Goal: Transaction & Acquisition: Purchase product/service

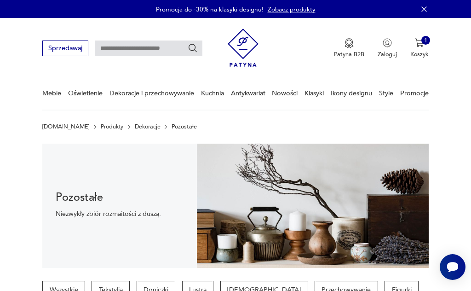
scroll to position [5, 0]
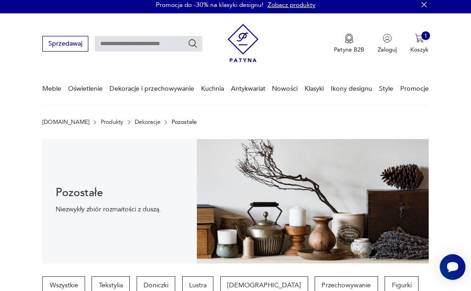
click at [427, 95] on link "Promocje" at bounding box center [415, 89] width 29 height 32
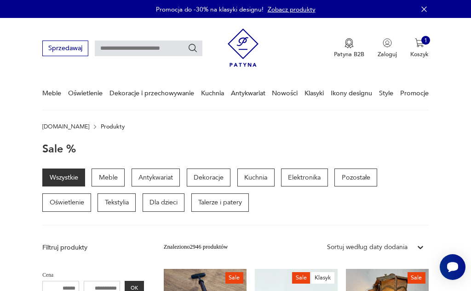
click at [114, 52] on input "text" at bounding box center [149, 49] width 108 height 16
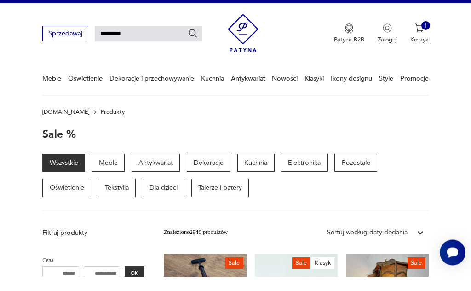
type input "*********"
click at [195, 43] on icon "Szukaj" at bounding box center [193, 48] width 10 height 10
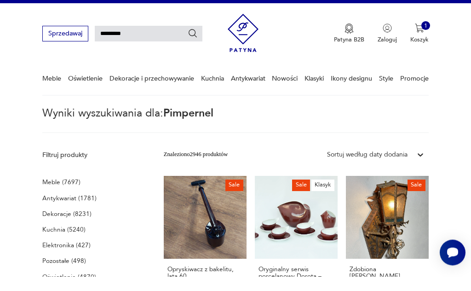
type input "*********"
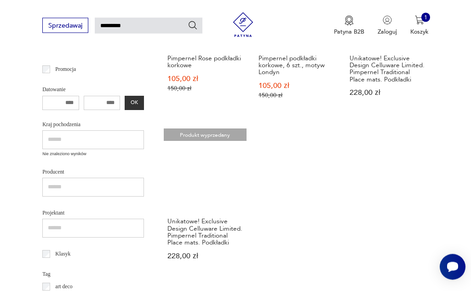
scroll to position [226, 0]
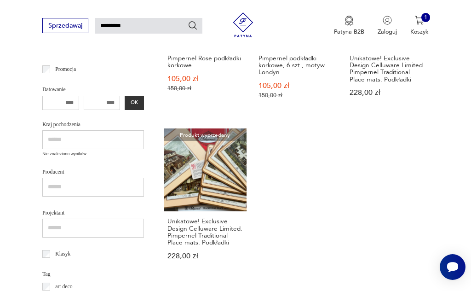
click at [186, 190] on link "Produkt wyprzedany Unikatowe! Exclusive Design Celluware Limited. Pimpernel Tra…" at bounding box center [205, 201] width 83 height 147
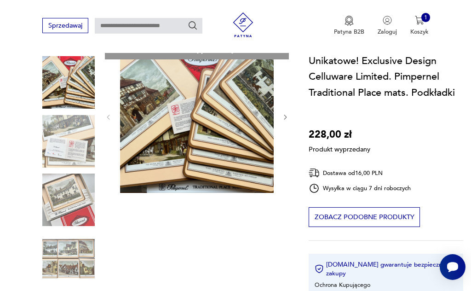
click at [61, 193] on div "Produkt wyprzedany Opis produktu Unikatowe! ❀ڿڰۣ❀ Exclusive Design Celluware Li…" at bounding box center [165, 276] width 247 height 474
click at [68, 183] on div "Produkt wyprzedany Opis produktu Unikatowe! ❀ڿڰۣ❀ Exclusive Design Celluware Li…" at bounding box center [165, 276] width 247 height 474
click at [65, 184] on div "Produkt wyprzedany Opis produktu Unikatowe! ❀ڿڰۣ❀ Exclusive Design Celluware Li…" at bounding box center [165, 276] width 247 height 474
click at [64, 136] on div "Produkt wyprzedany Opis produktu Unikatowe! ❀ڿڰۣ❀ Exclusive Design Celluware Li…" at bounding box center [165, 276] width 247 height 474
click at [66, 132] on div "Produkt wyprzedany Opis produktu Unikatowe! ❀ڿڰۣ❀ Exclusive Design Celluware Li…" at bounding box center [165, 276] width 247 height 474
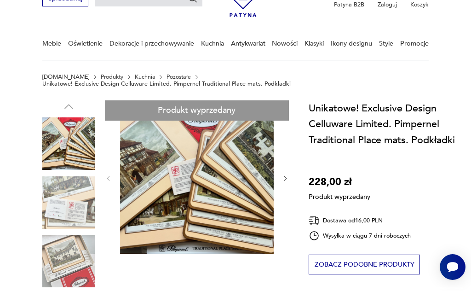
scroll to position [64, 0]
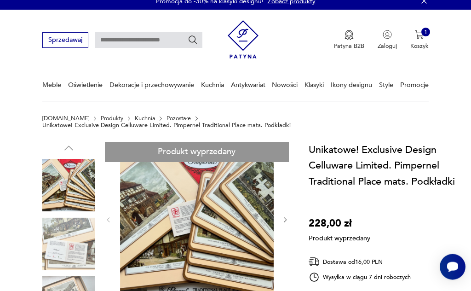
scroll to position [0, 0]
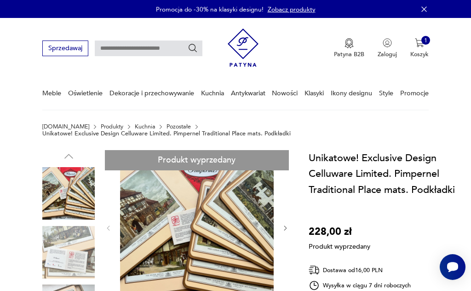
type input "*********"
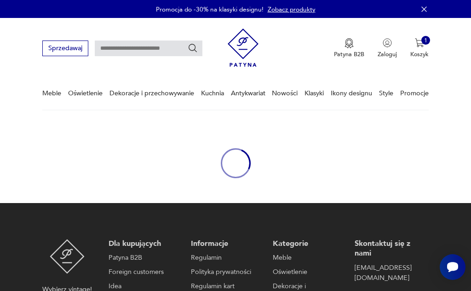
scroll to position [15, 0]
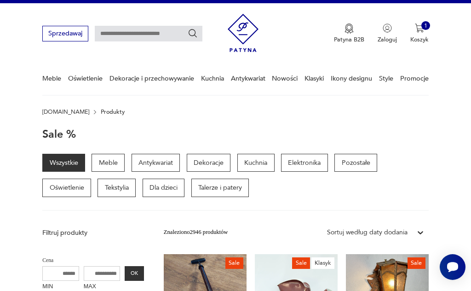
scroll to position [5, 0]
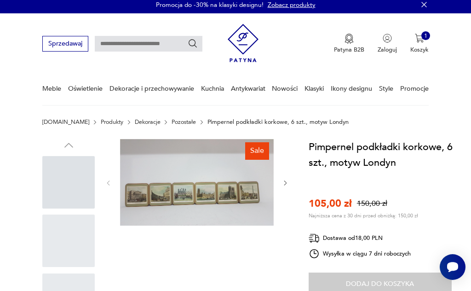
scroll to position [77, 0]
